Goal: Transaction & Acquisition: Purchase product/service

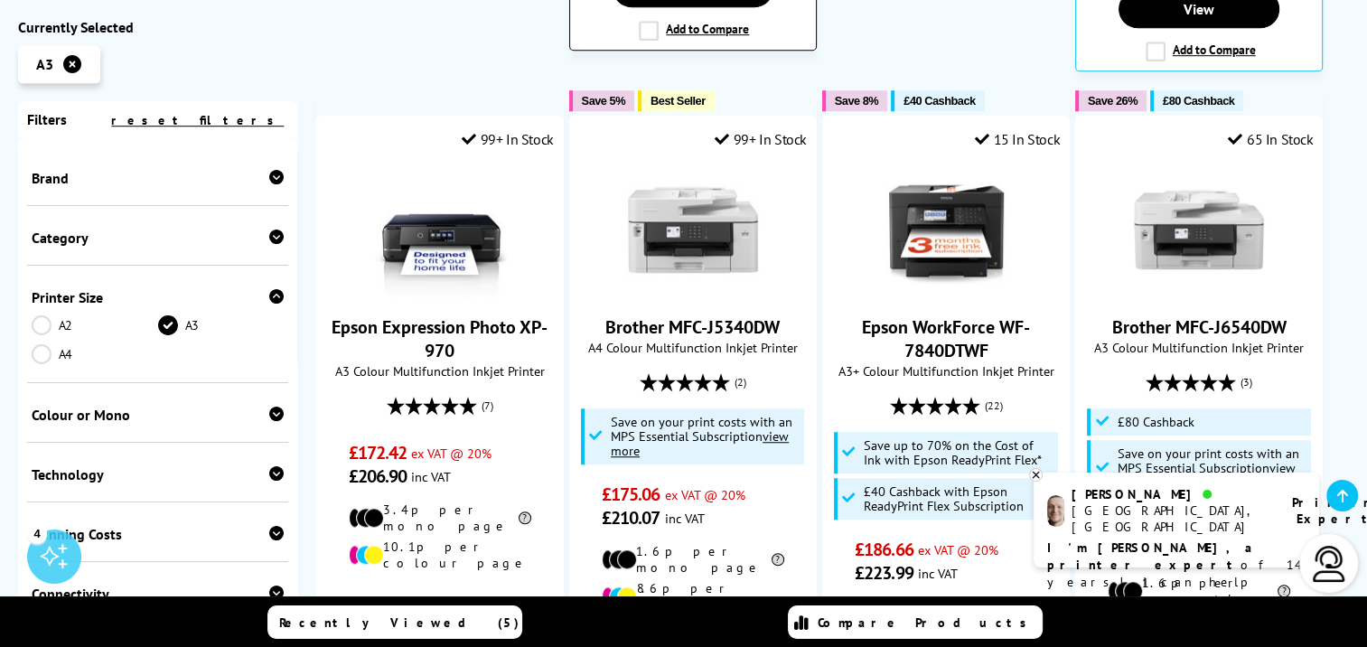
scroll to position [1265, 0]
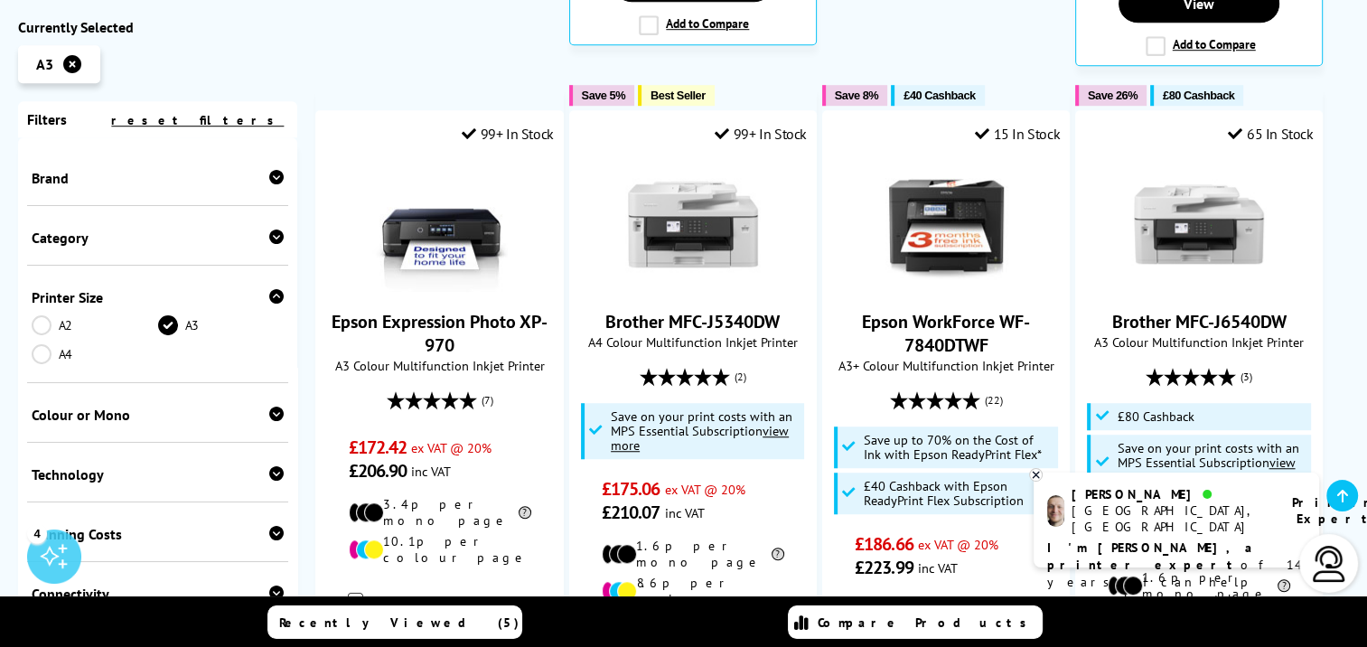
click at [1347, 499] on icon at bounding box center [1342, 496] width 11 height 14
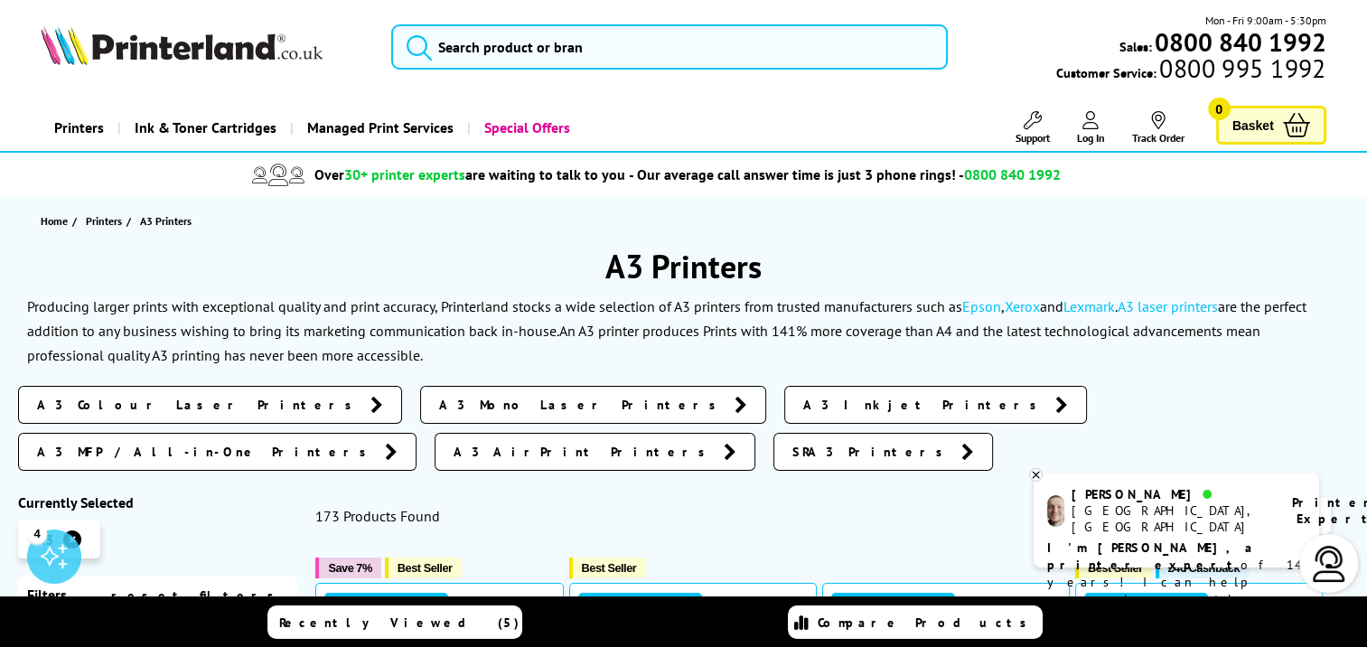
scroll to position [0, 0]
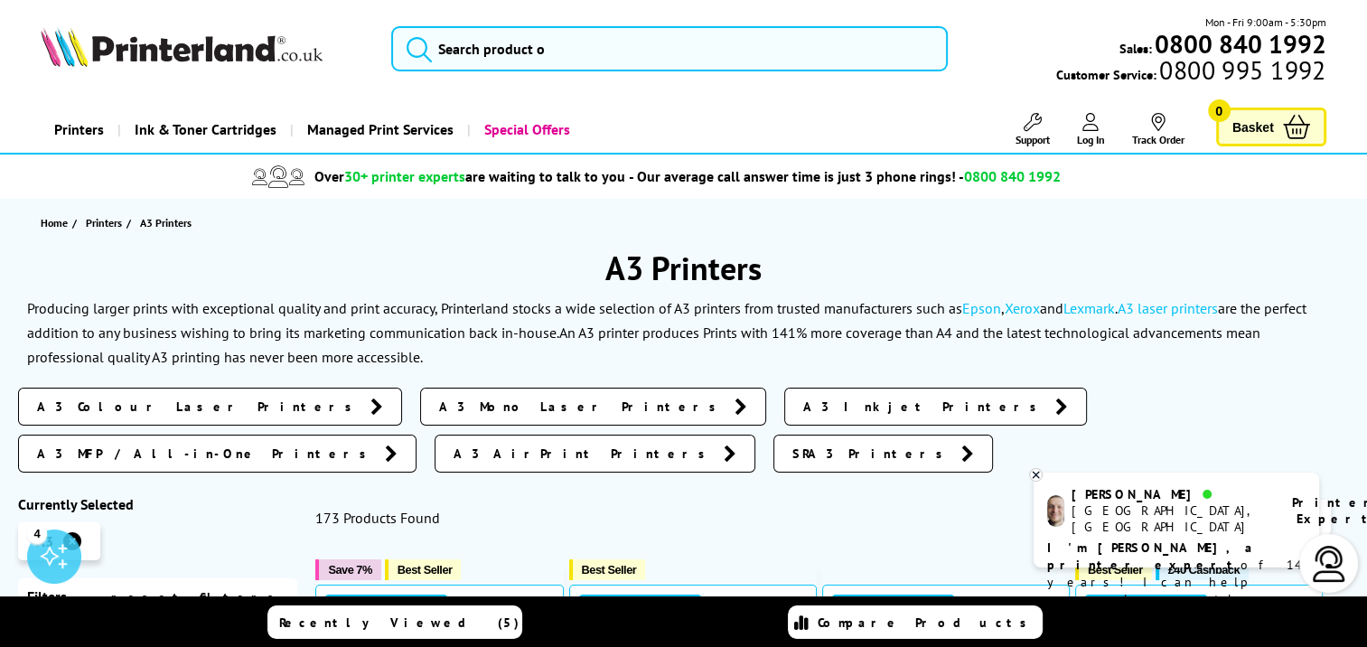
click at [1037, 477] on icon at bounding box center [1036, 475] width 6 height 6
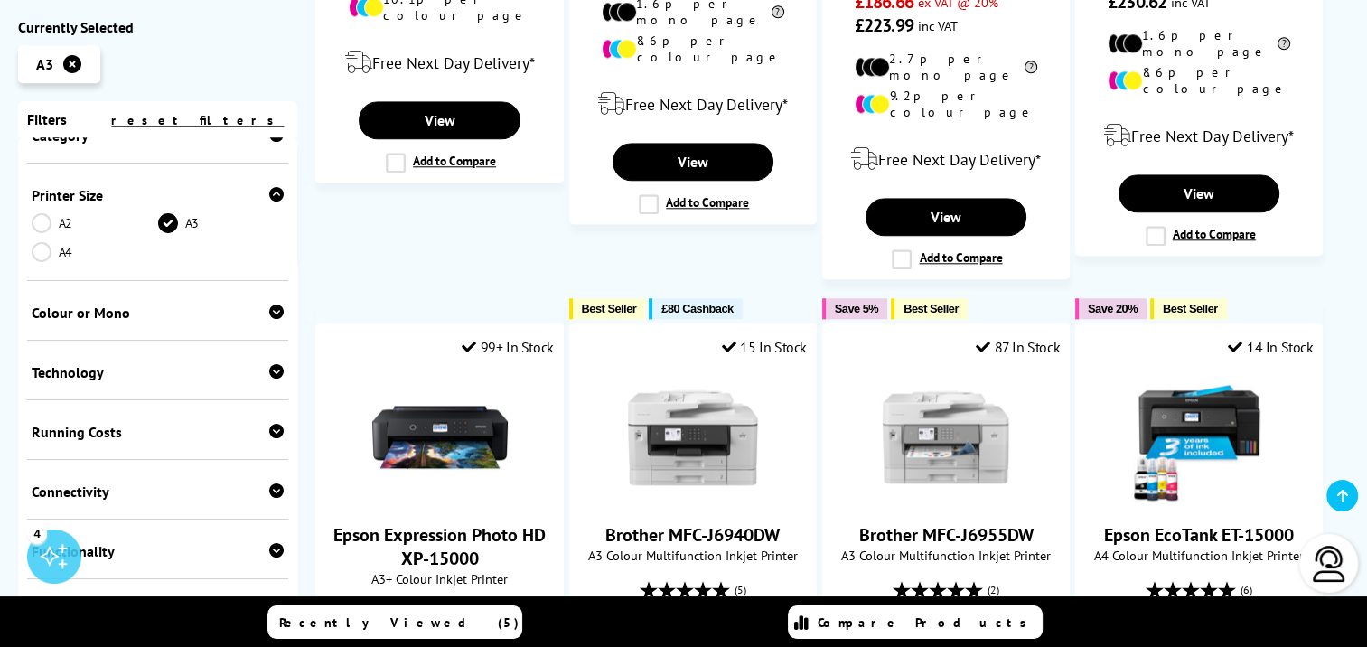
scroll to position [181, 0]
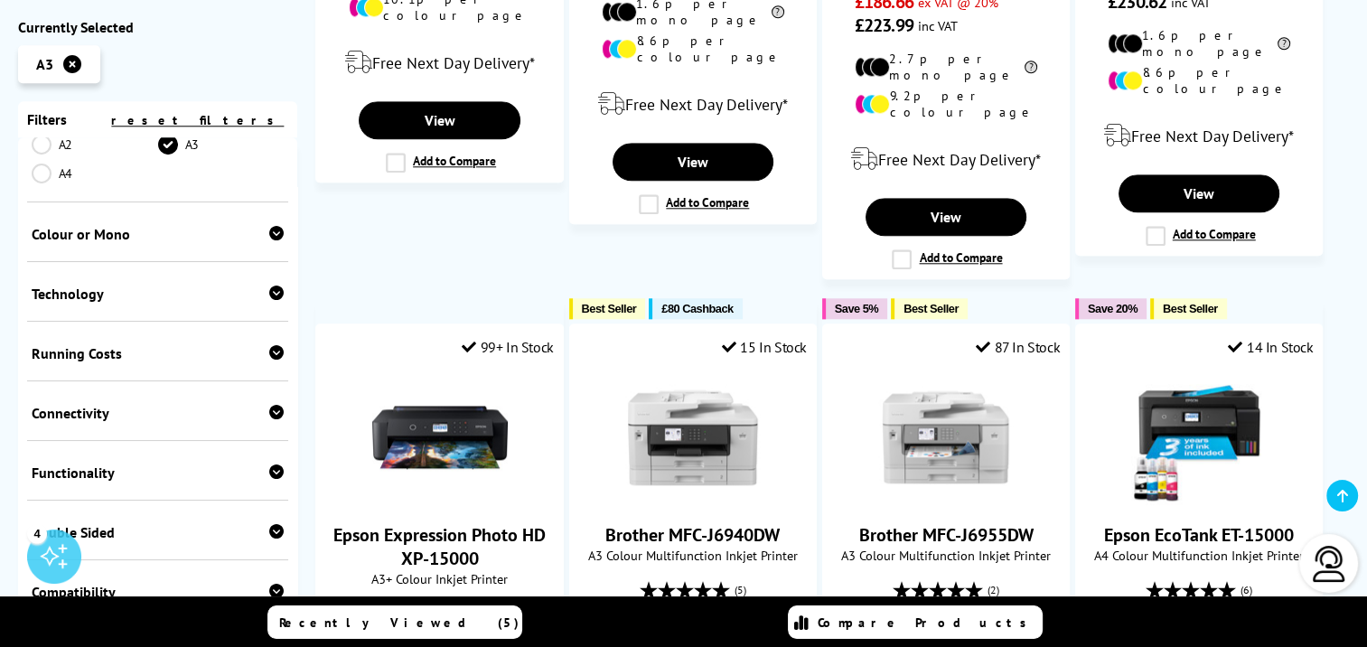
click at [269, 303] on div at bounding box center [276, 294] width 14 height 18
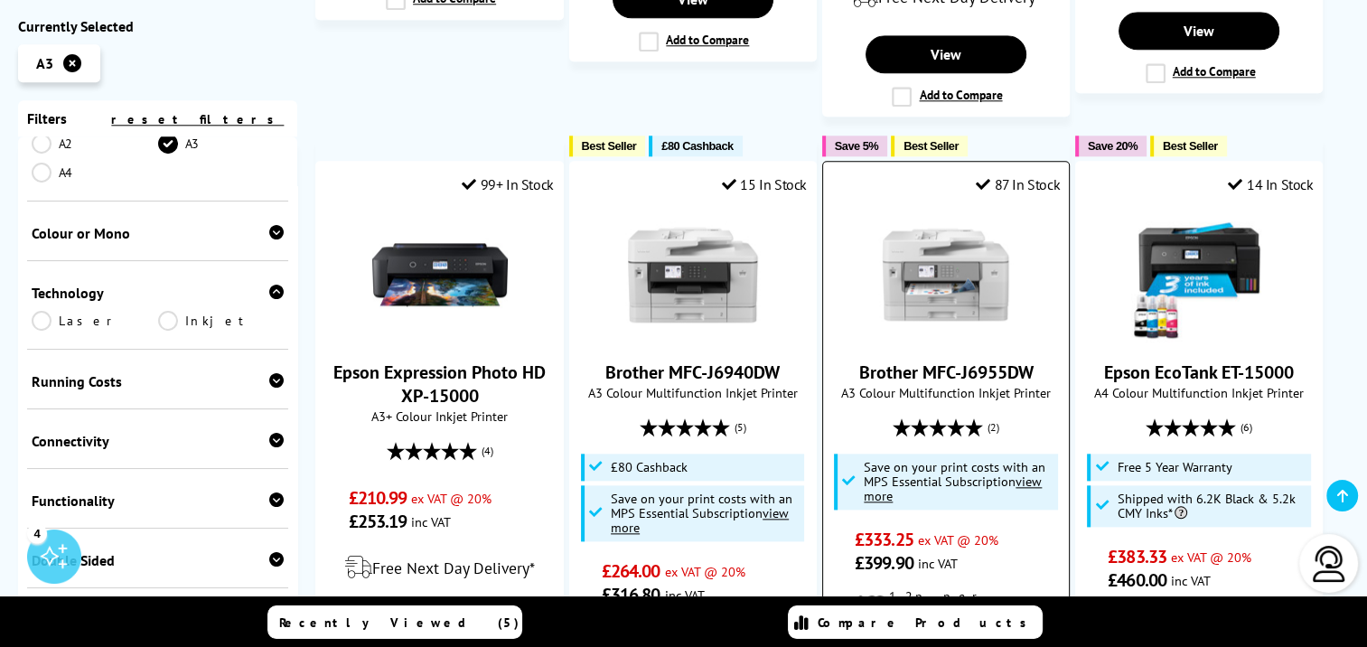
scroll to position [1987, 0]
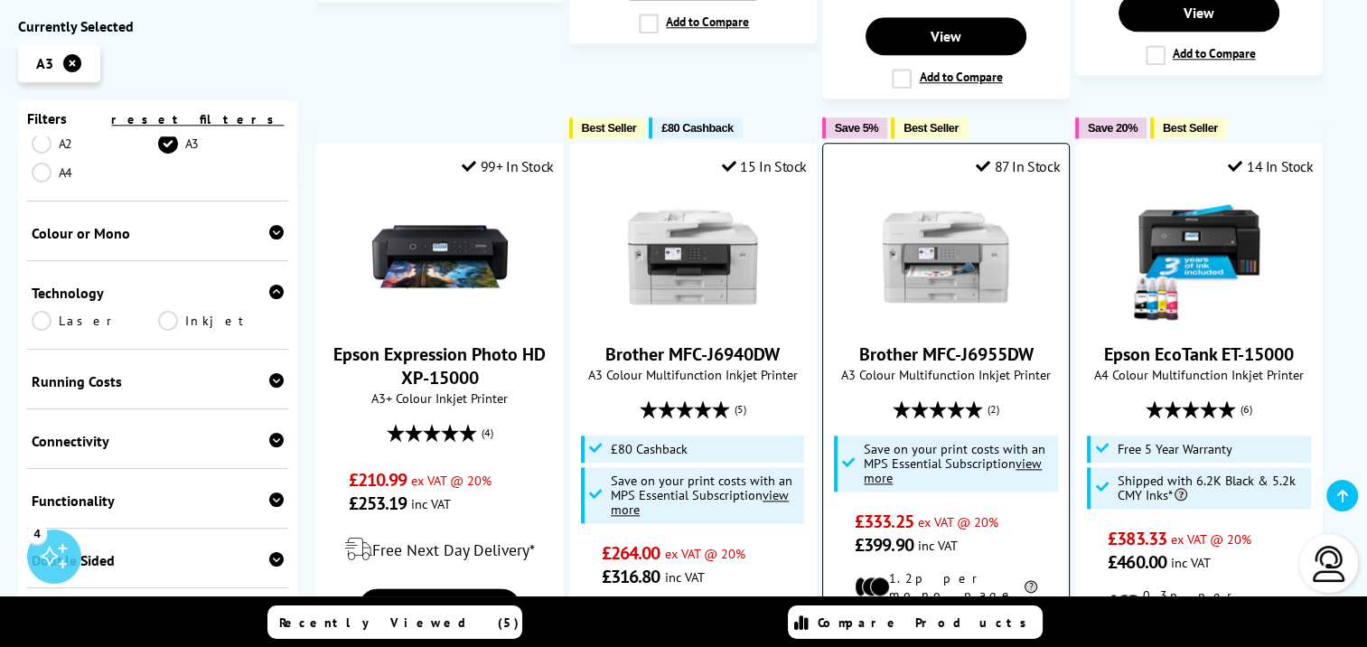
click at [951, 342] on link "Brother MFC-J6955DW" at bounding box center [945, 353] width 174 height 23
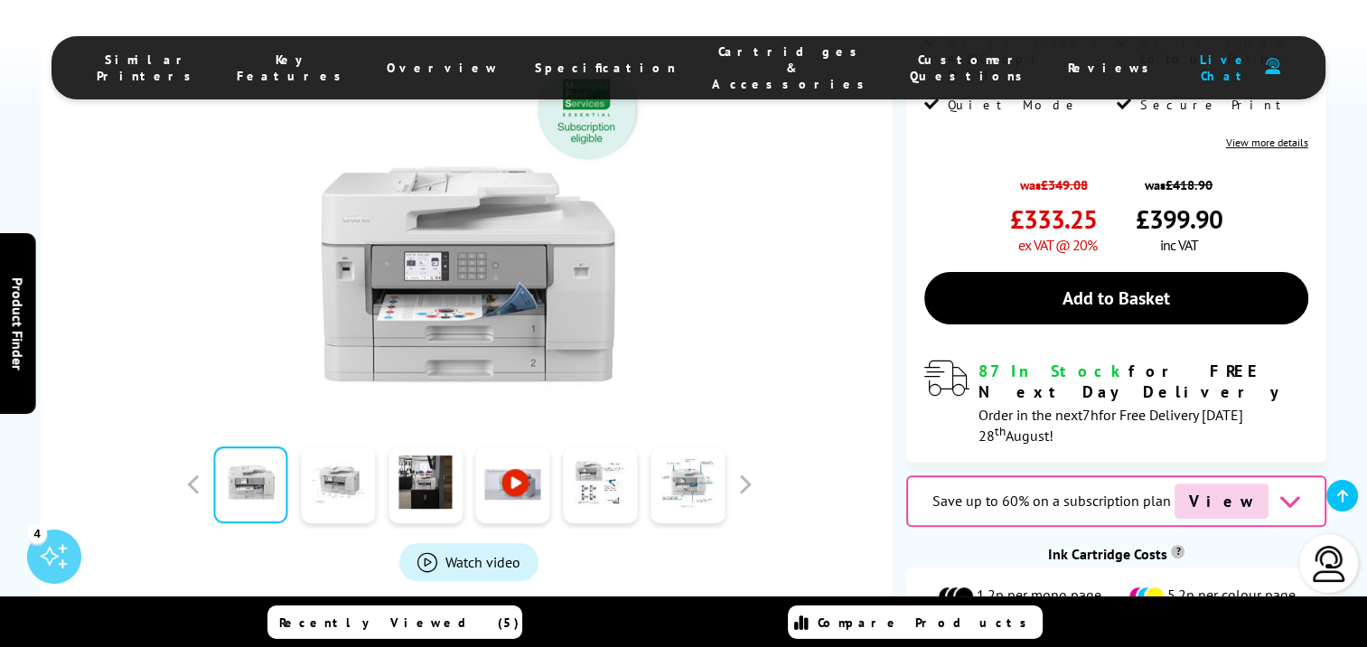
scroll to position [542, 0]
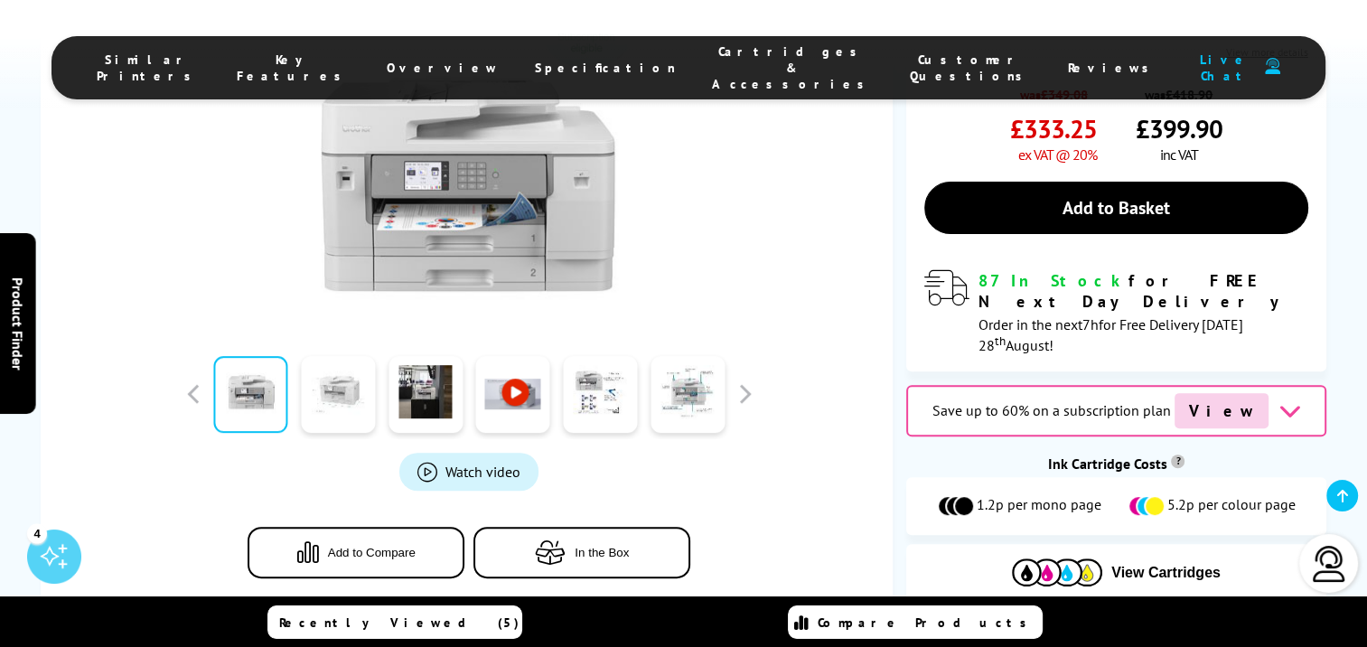
click at [355, 376] on link at bounding box center [338, 394] width 74 height 77
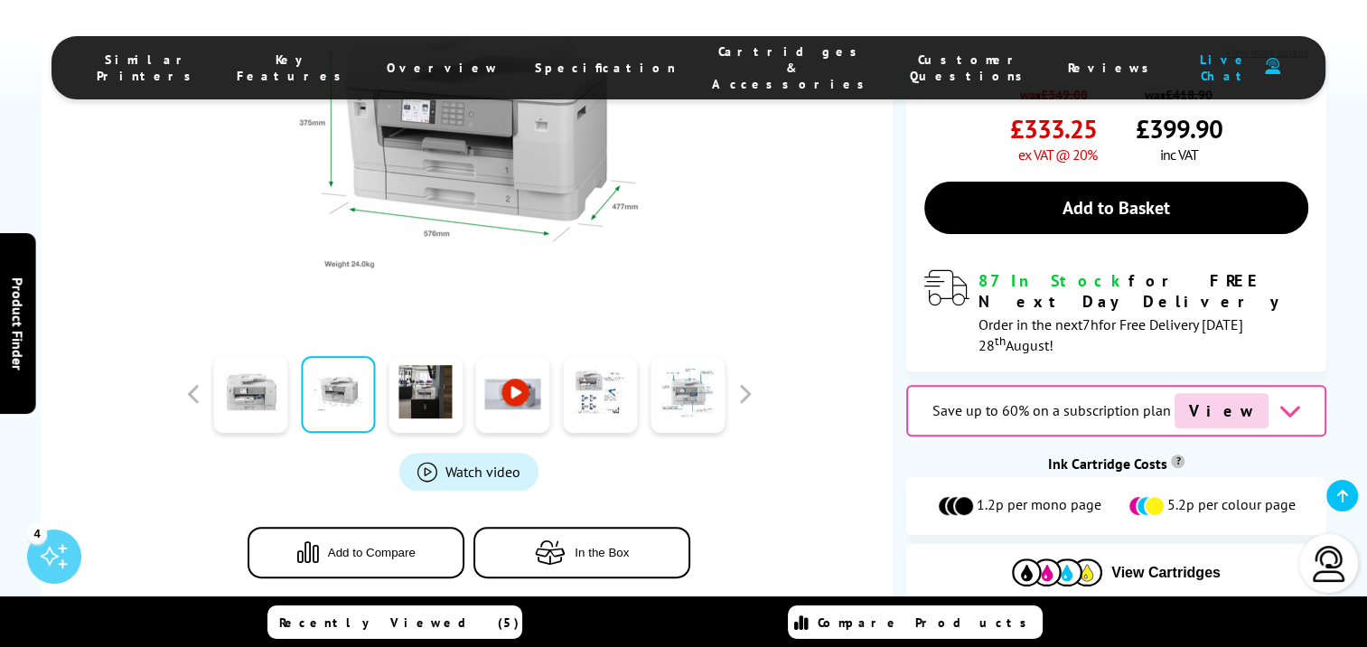
scroll to position [632, 0]
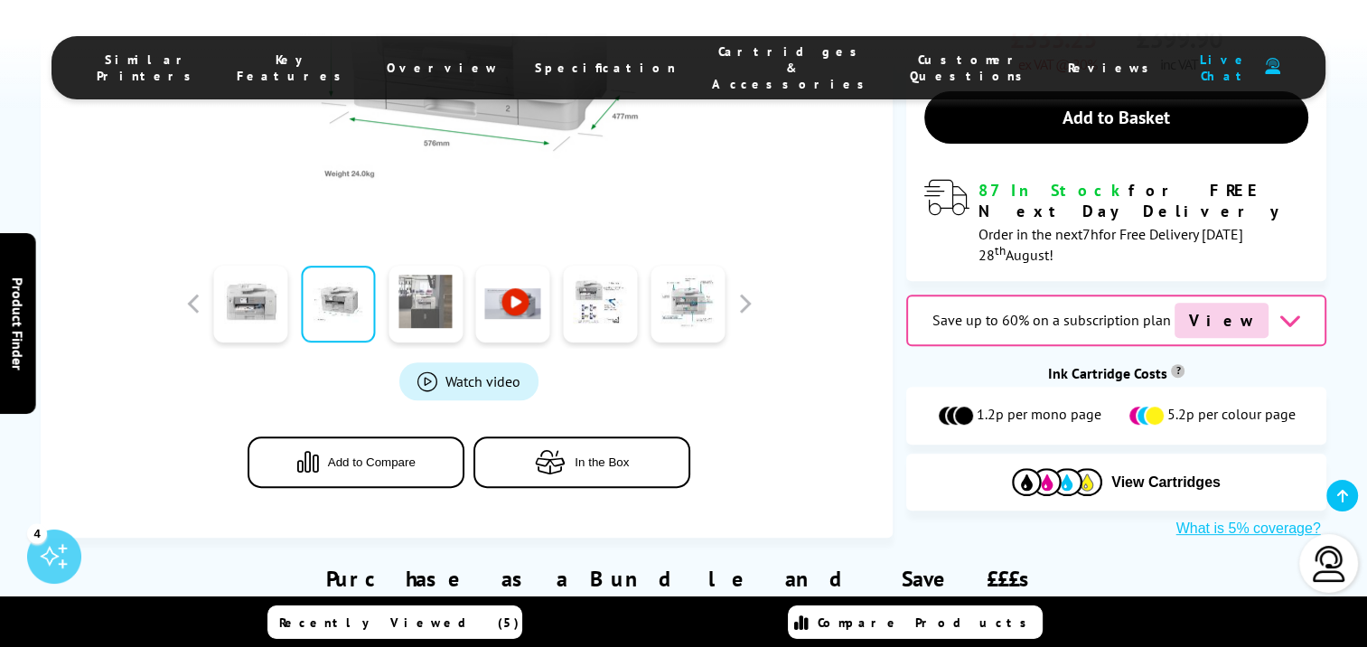
click at [416, 267] on link at bounding box center [425, 304] width 74 height 77
click at [430, 275] on link at bounding box center [425, 304] width 74 height 77
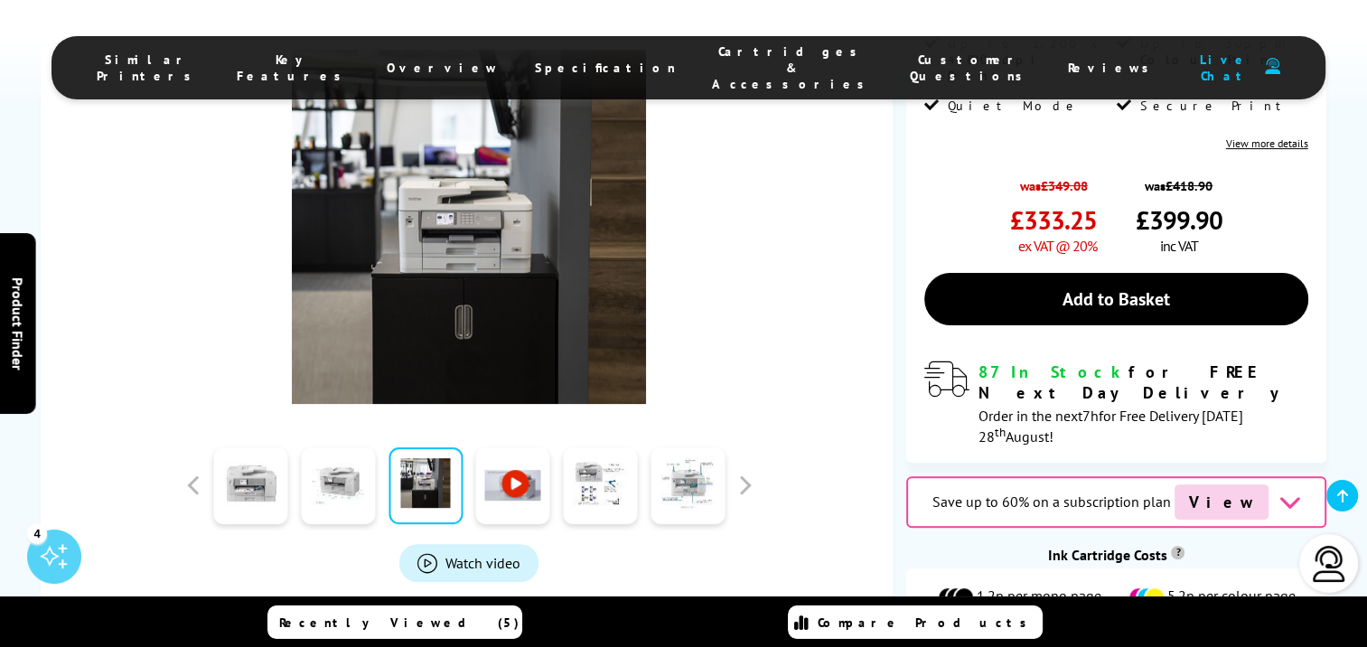
scroll to position [452, 0]
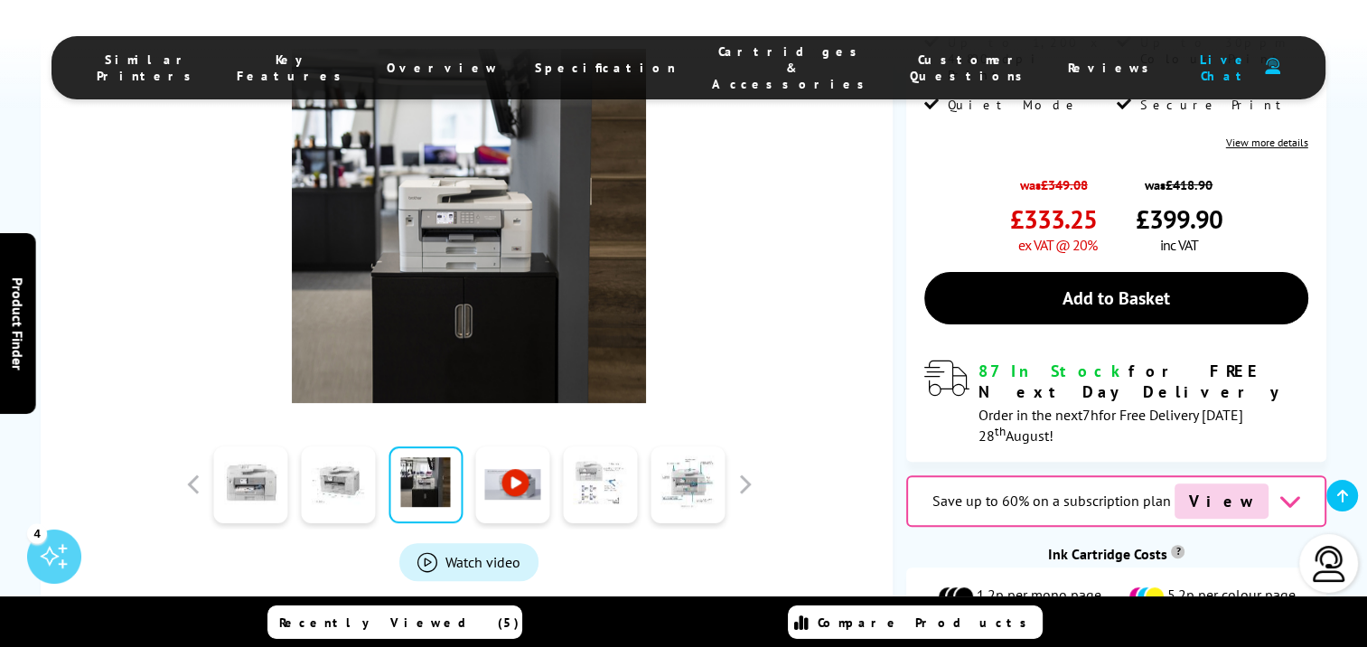
click at [603, 446] on link at bounding box center [600, 484] width 74 height 77
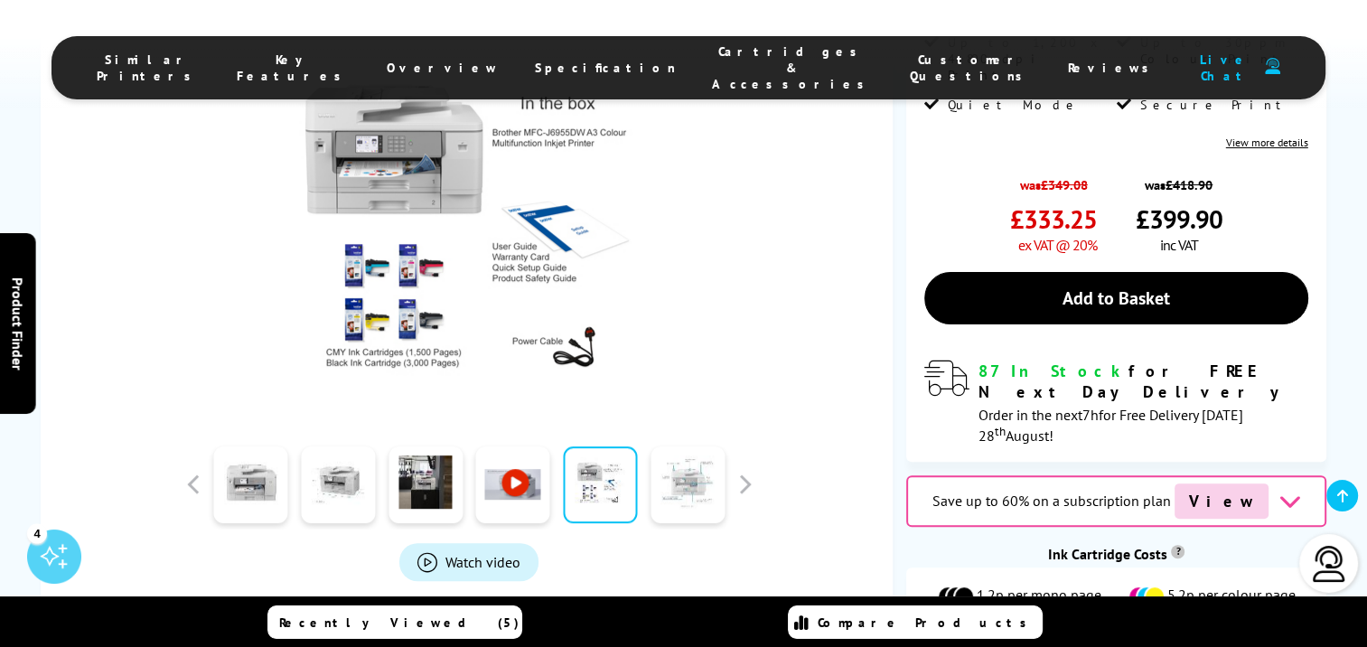
click at [679, 451] on link at bounding box center [687, 484] width 74 height 77
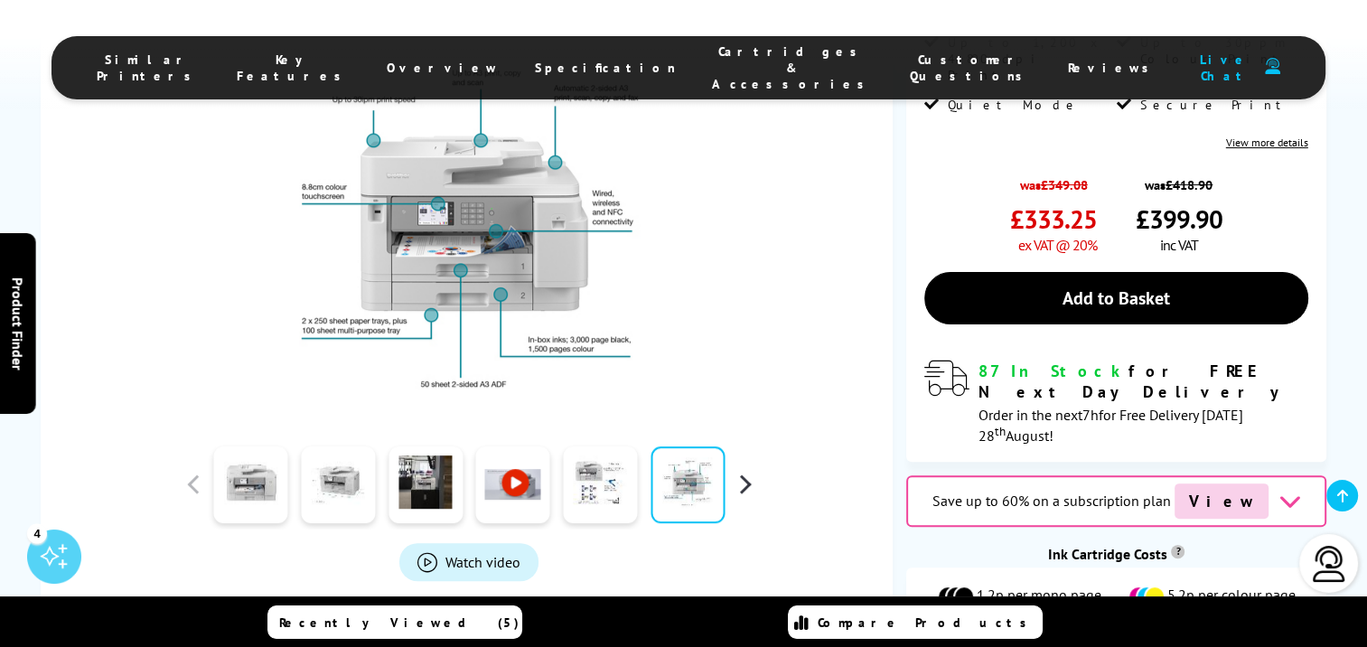
click at [752, 471] on button "button" at bounding box center [744, 484] width 27 height 27
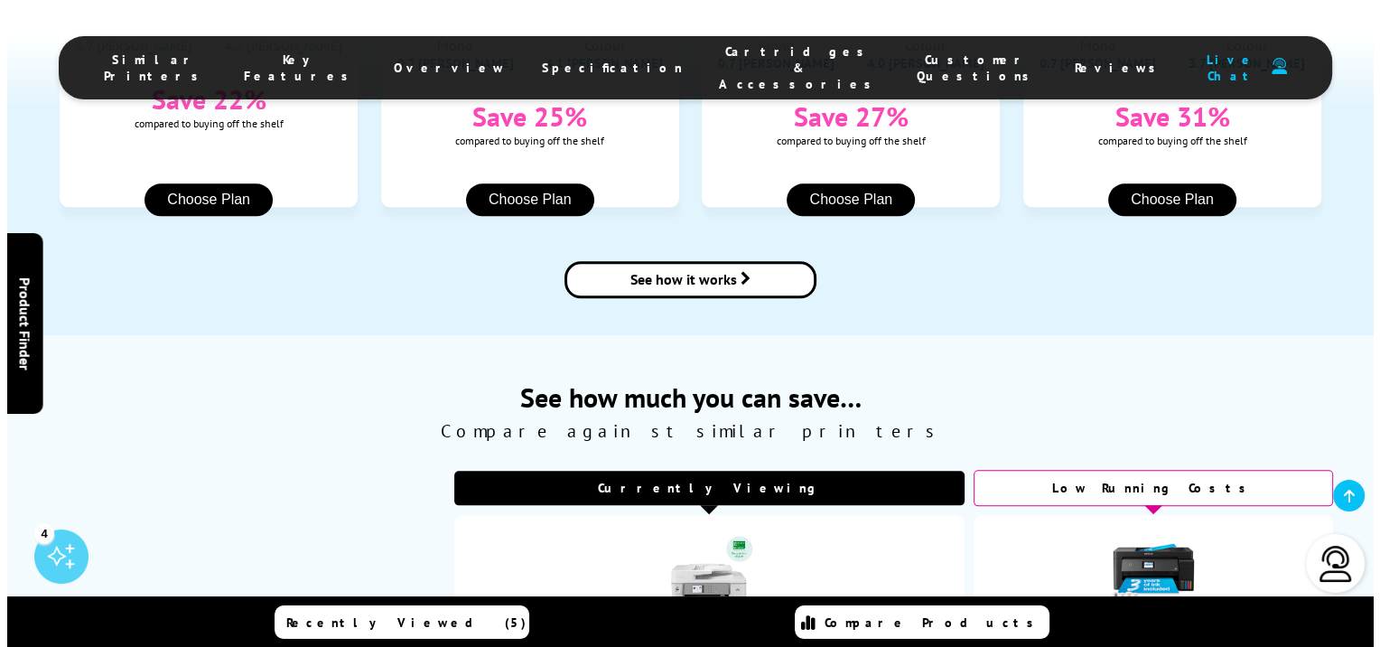
scroll to position [1987, 0]
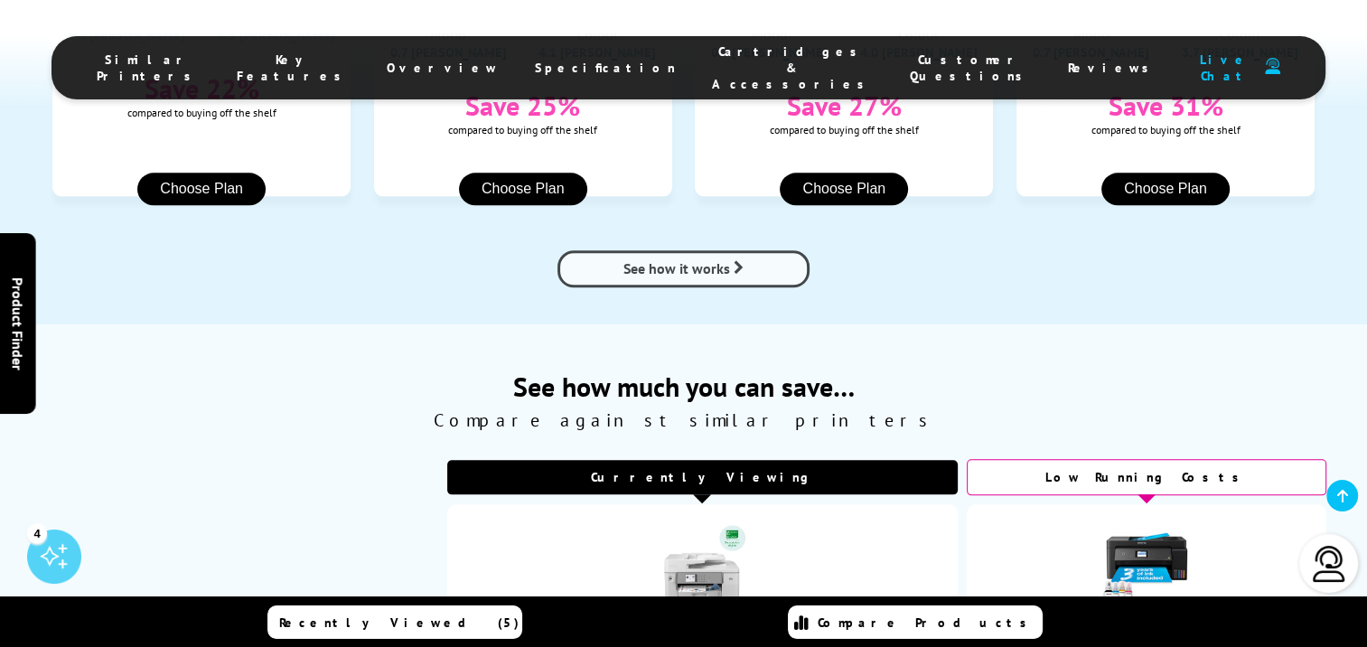
click at [703, 259] on span "See how it works" at bounding box center [676, 268] width 107 height 18
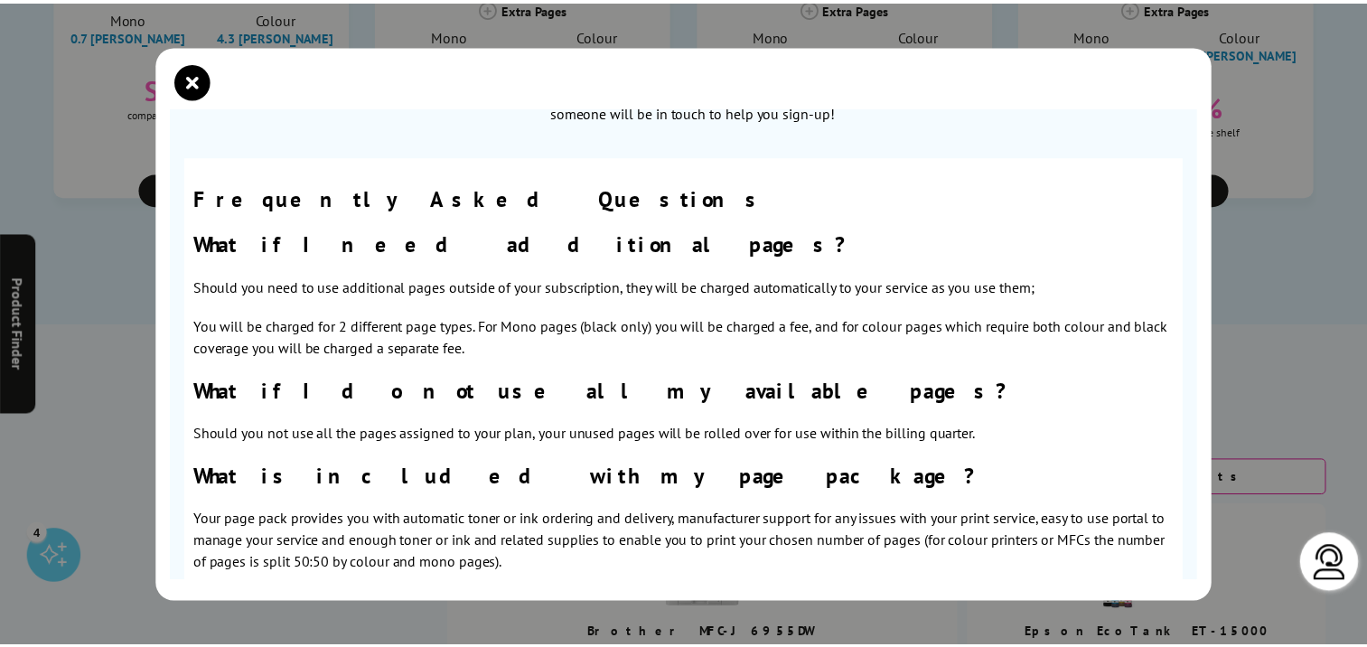
scroll to position [1084, 0]
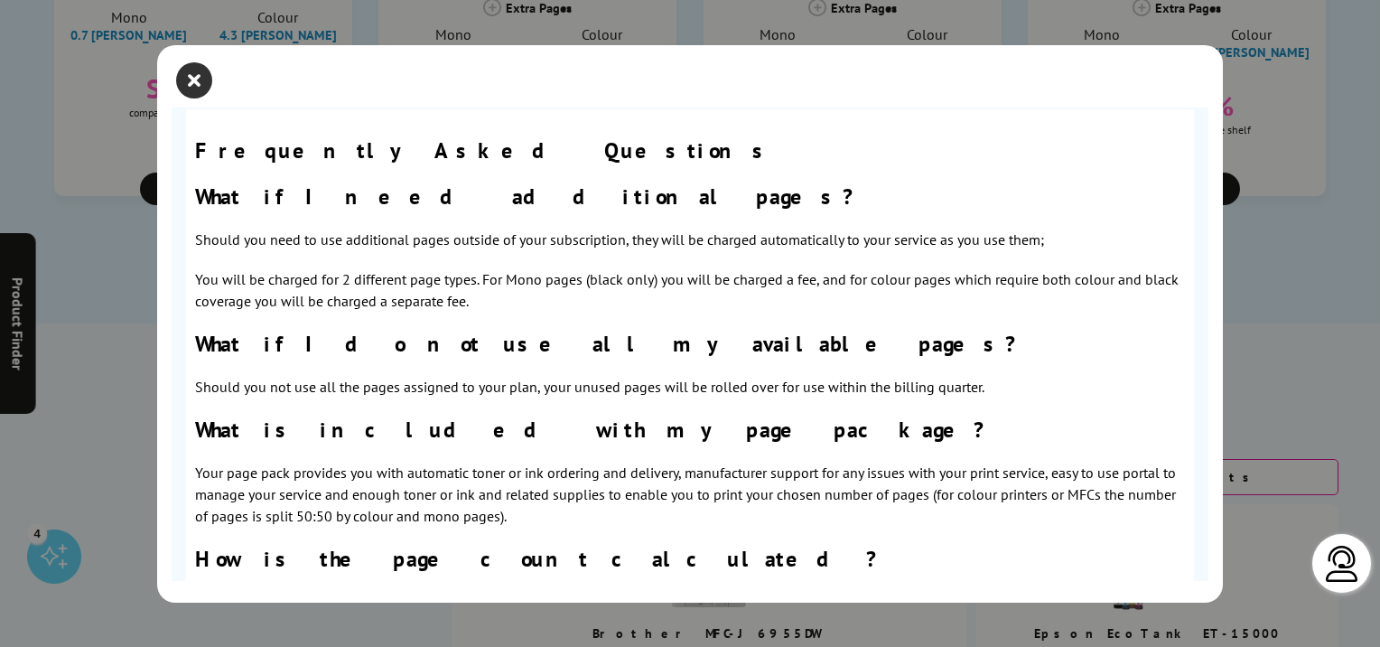
click at [201, 83] on icon "close modal" at bounding box center [194, 80] width 36 height 36
